Goal: Communication & Community: Answer question/provide support

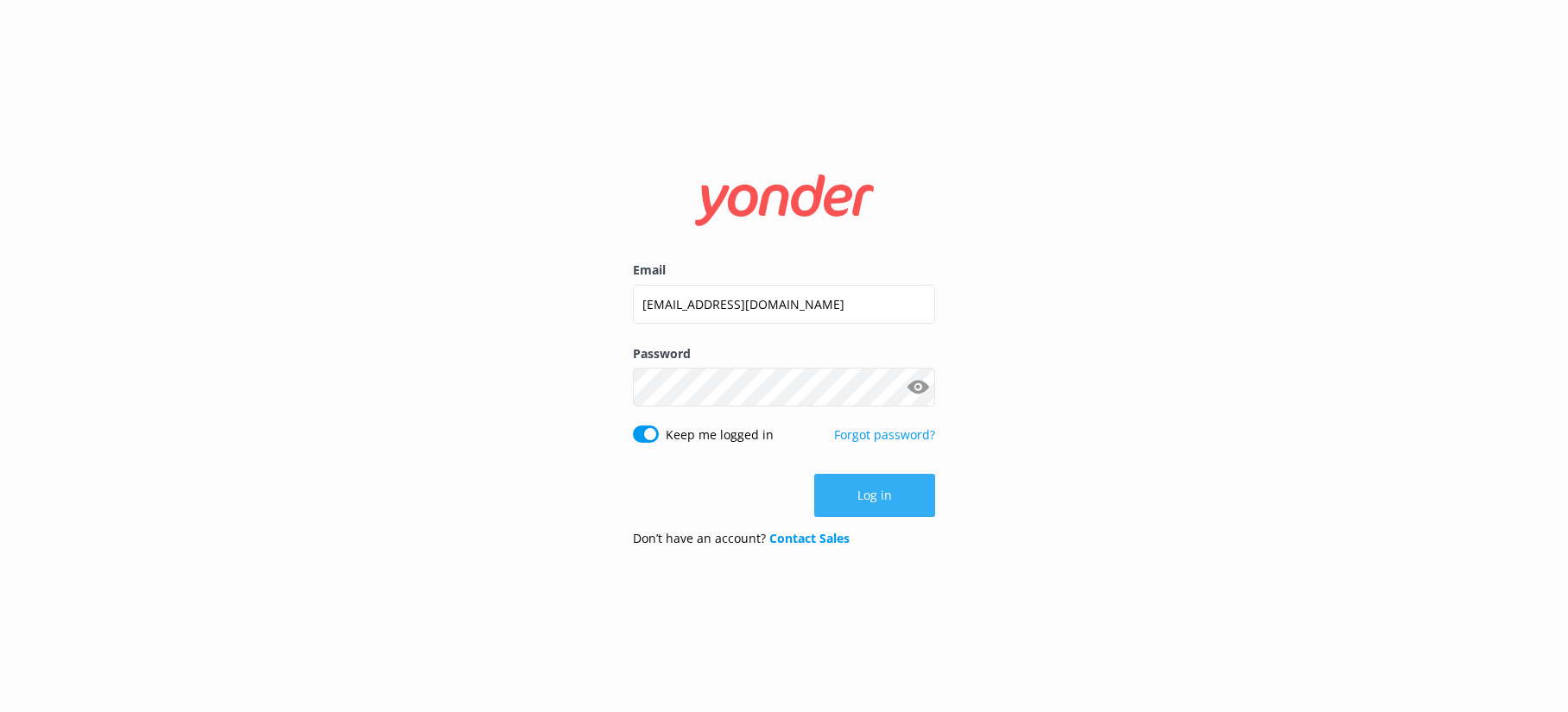
click at [900, 501] on button "Log in" at bounding box center [874, 496] width 121 height 43
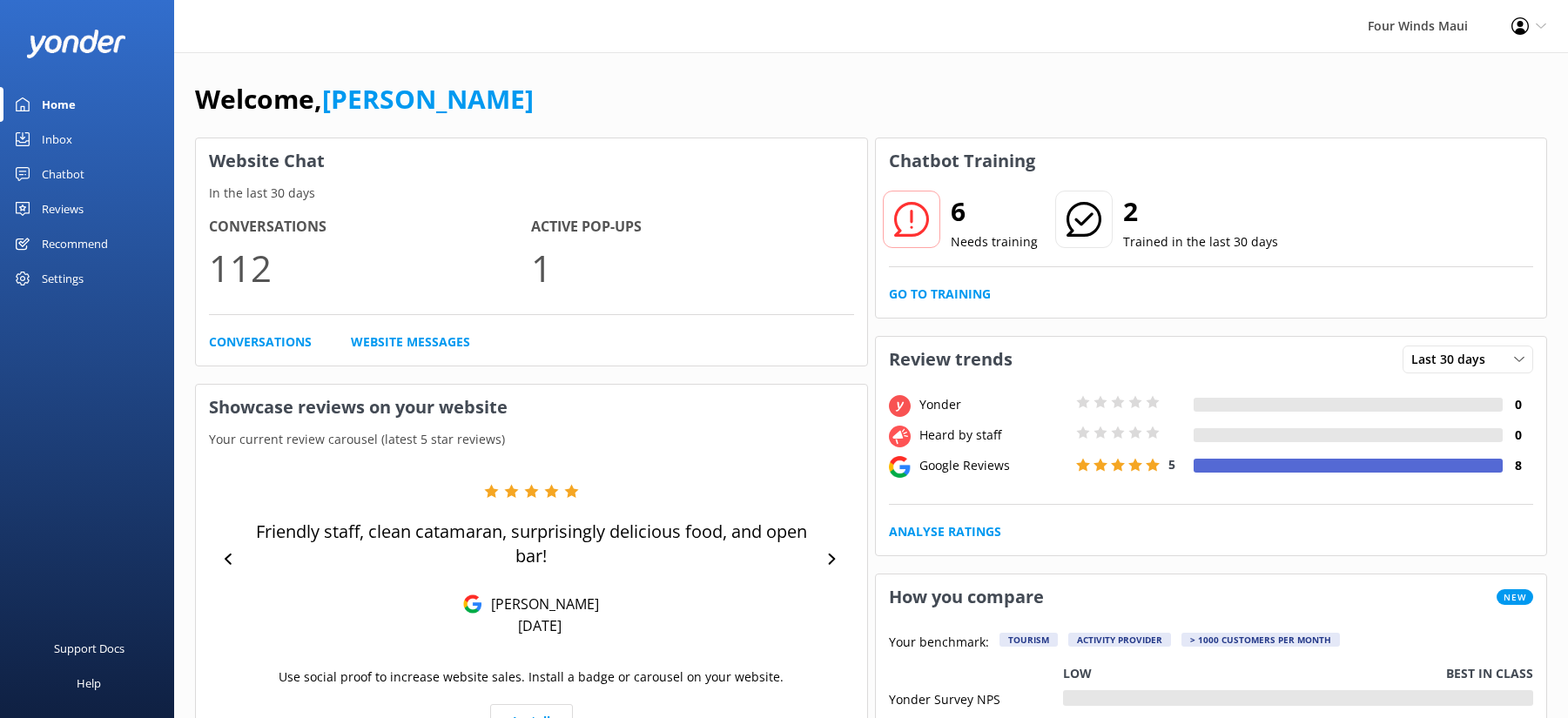
click at [49, 143] on div "Inbox" at bounding box center [57, 140] width 31 height 35
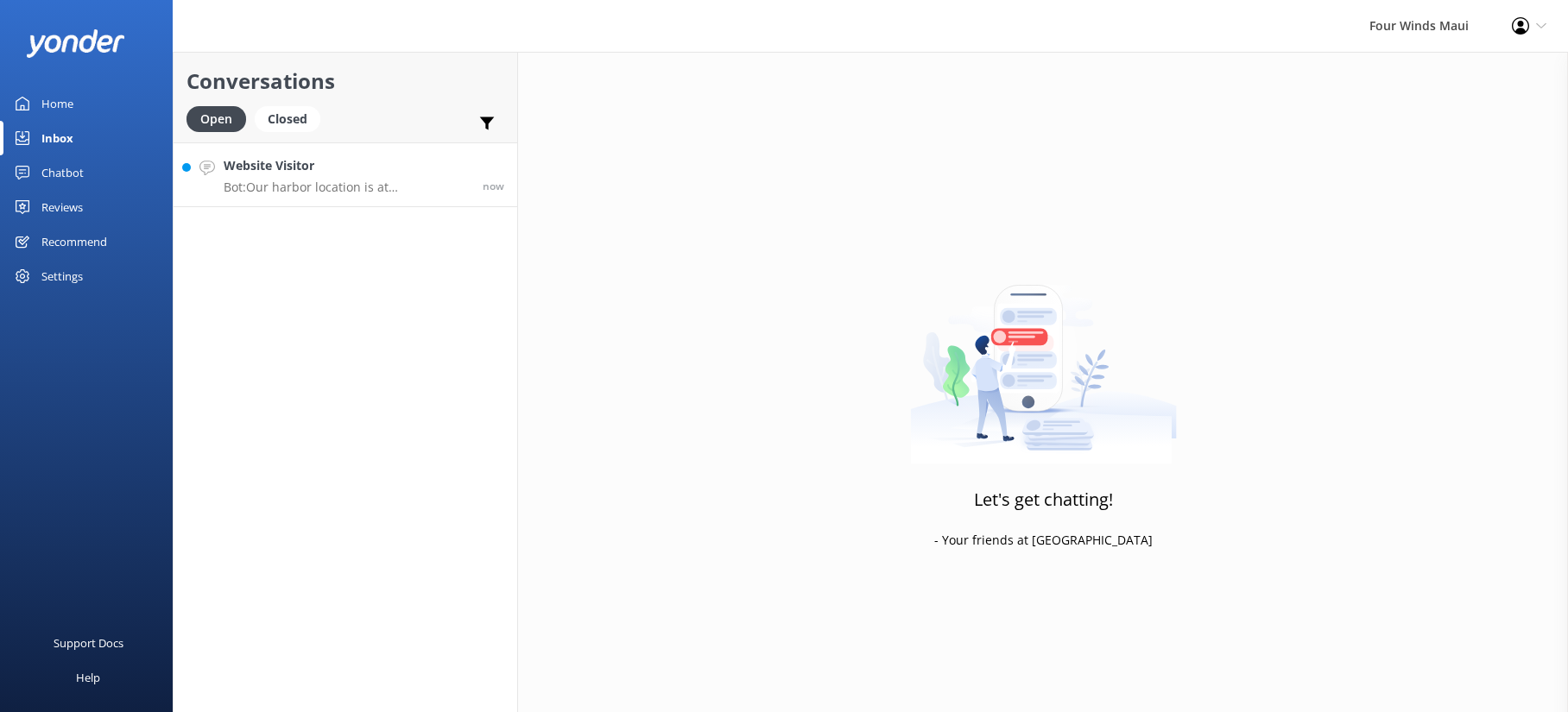
click at [381, 187] on p "Bot: Our harbor location is at [GEOGRAPHIC_DATA], [GEOGRAPHIC_DATA], [GEOGRAPHI…" at bounding box center [347, 188] width 246 height 16
